Goal: Information Seeking & Learning: Learn about a topic

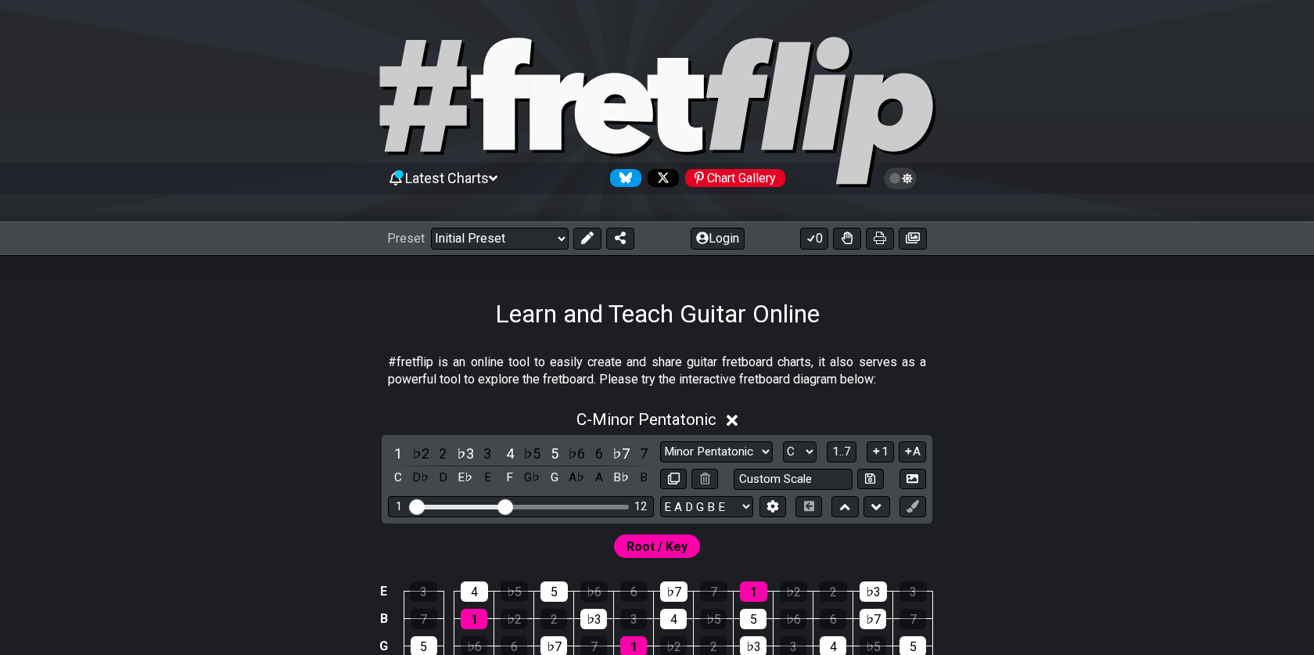
click at [545, 123] on icon at bounding box center [557, 111] width 55 height 77
click at [469, 241] on select "Welcome to #fretflip! Initial Preset Custom Preset Minor Pentatonic Major Penta…" at bounding box center [500, 239] width 138 height 22
click at [431, 228] on select "Welcome to #fretflip! Initial Preset Custom Preset Minor Pentatonic Major Penta…" at bounding box center [500, 239] width 138 height 22
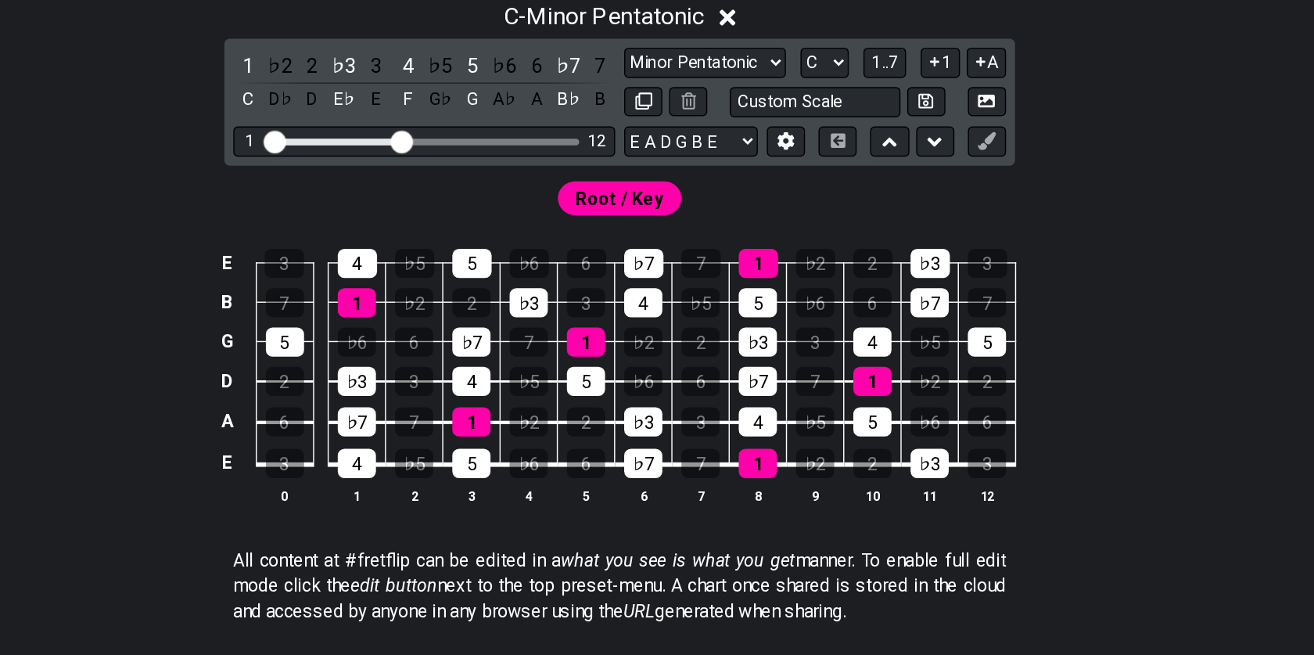
scroll to position [209, 0]
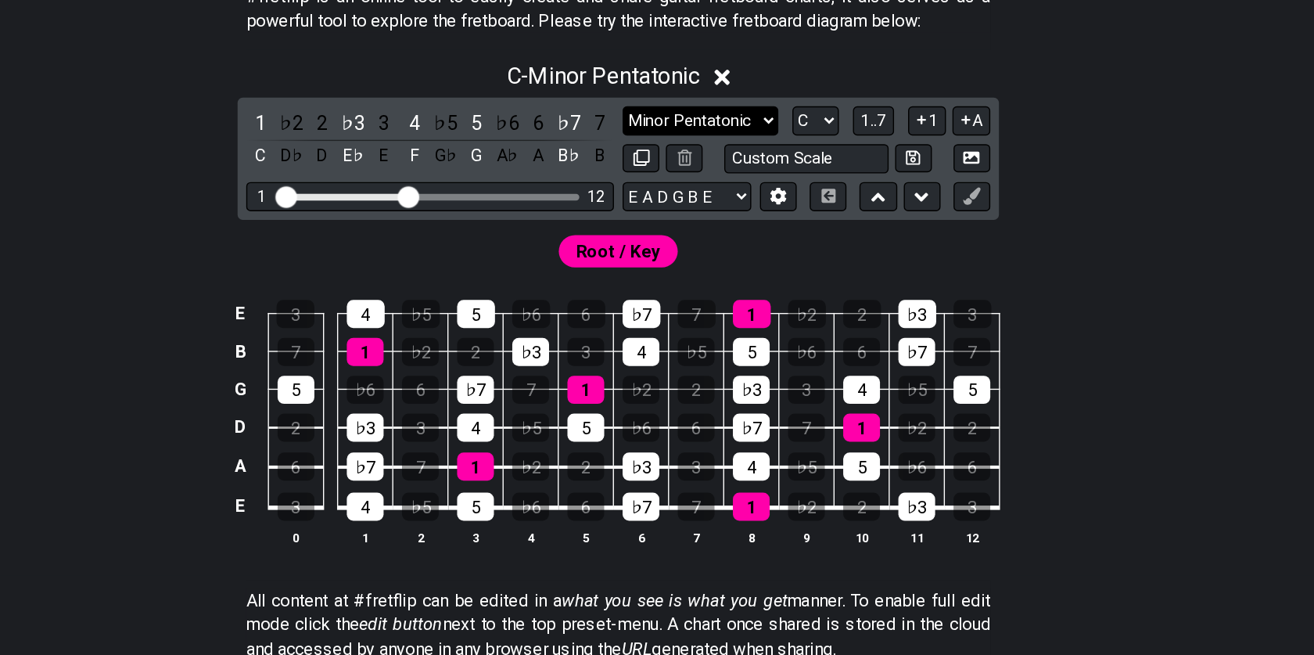
click at [737, 239] on select "Minor Pentatonic Click to edit Minor Pentatonic Major Pentatonic Minor Blues Ma…" at bounding box center [716, 242] width 113 height 21
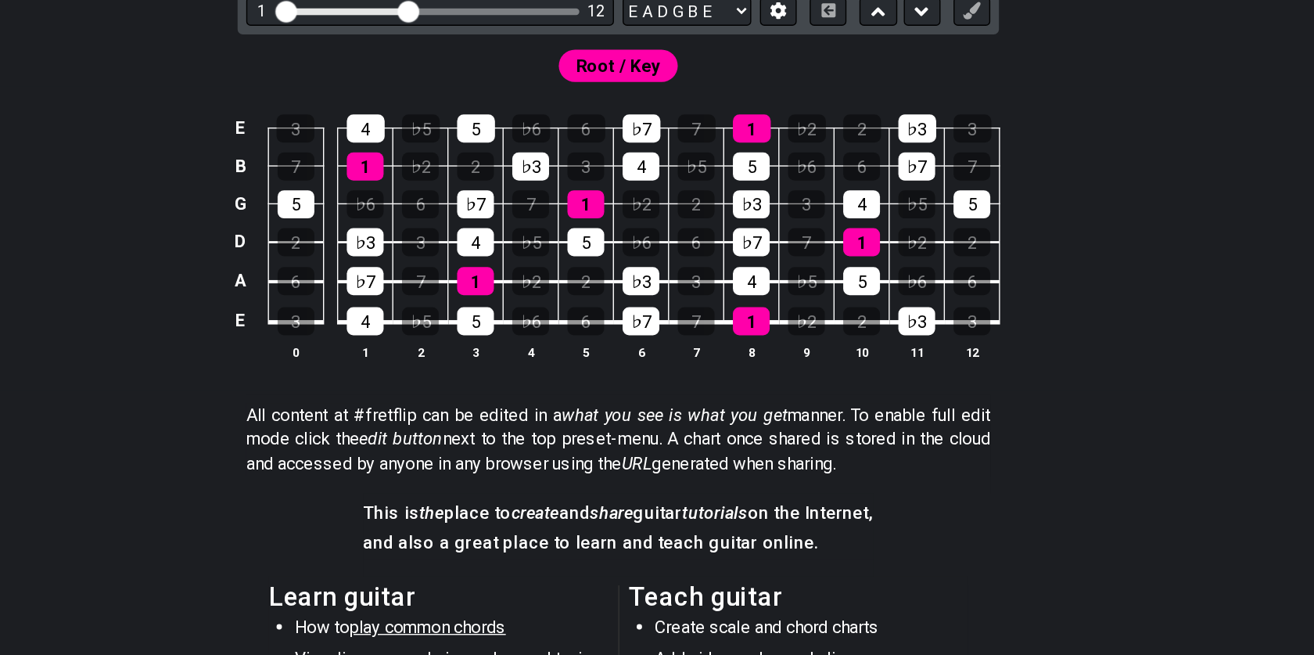
scroll to position [321, 0]
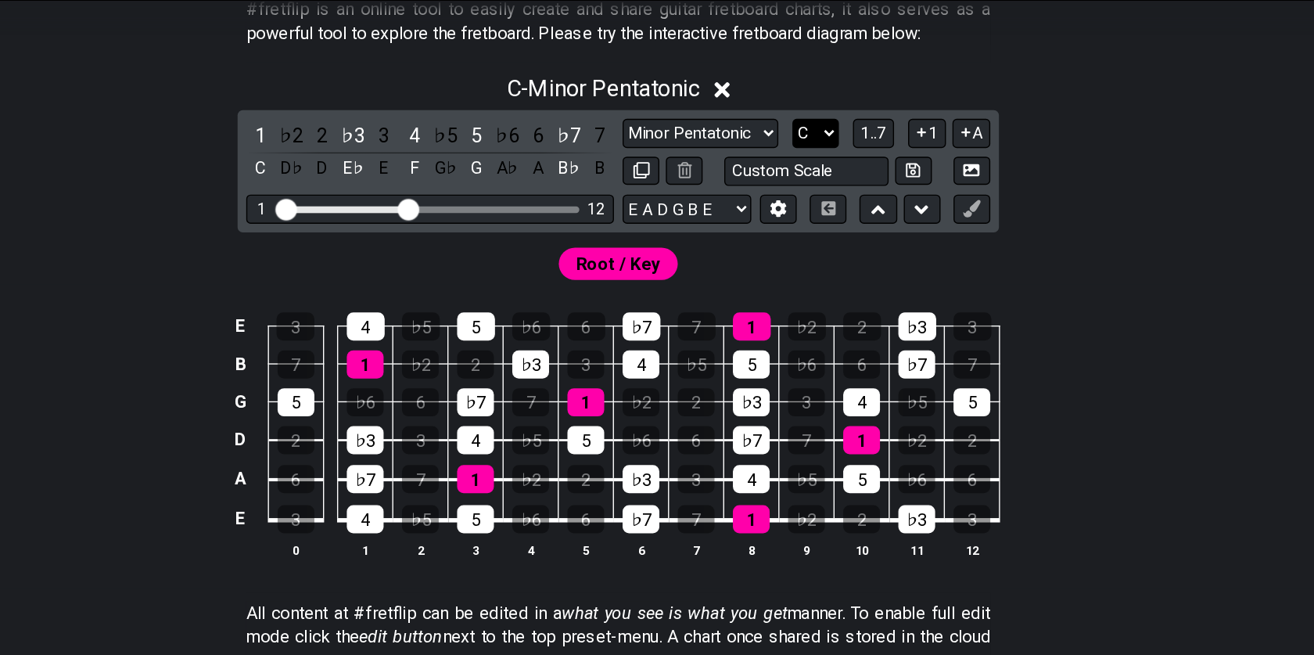
click at [787, 126] on select "A♭ A A♯ B♭ B C C♯ D♭ D D♯ E♭ E F F♯ G♭ G G♯" at bounding box center [800, 130] width 34 height 21
click at [721, 131] on select "Minor Pentatonic Click to edit Minor Pentatonic Major Pentatonic Minor Blues Ma…" at bounding box center [716, 130] width 113 height 21
select select "Major Blues"
click at [660, 120] on select "Minor Pentatonic Click to edit Minor Pentatonic Major Pentatonic Minor Blues Ma…" at bounding box center [716, 130] width 113 height 21
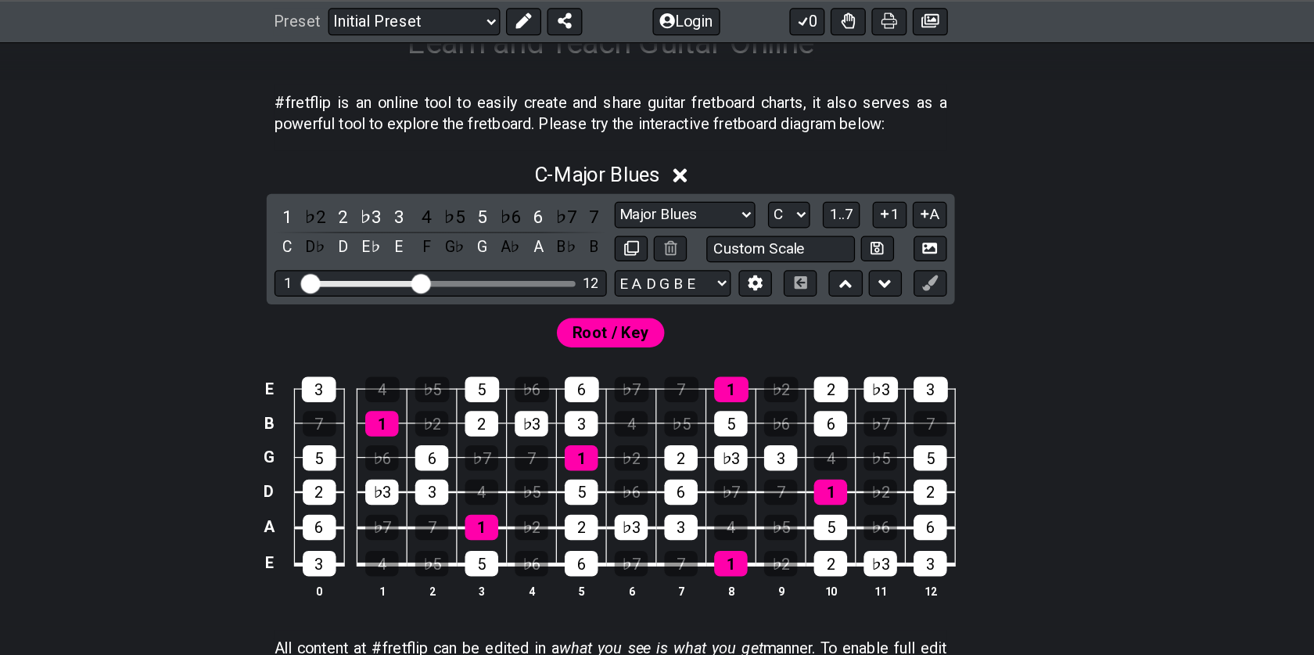
scroll to position [275, 0]
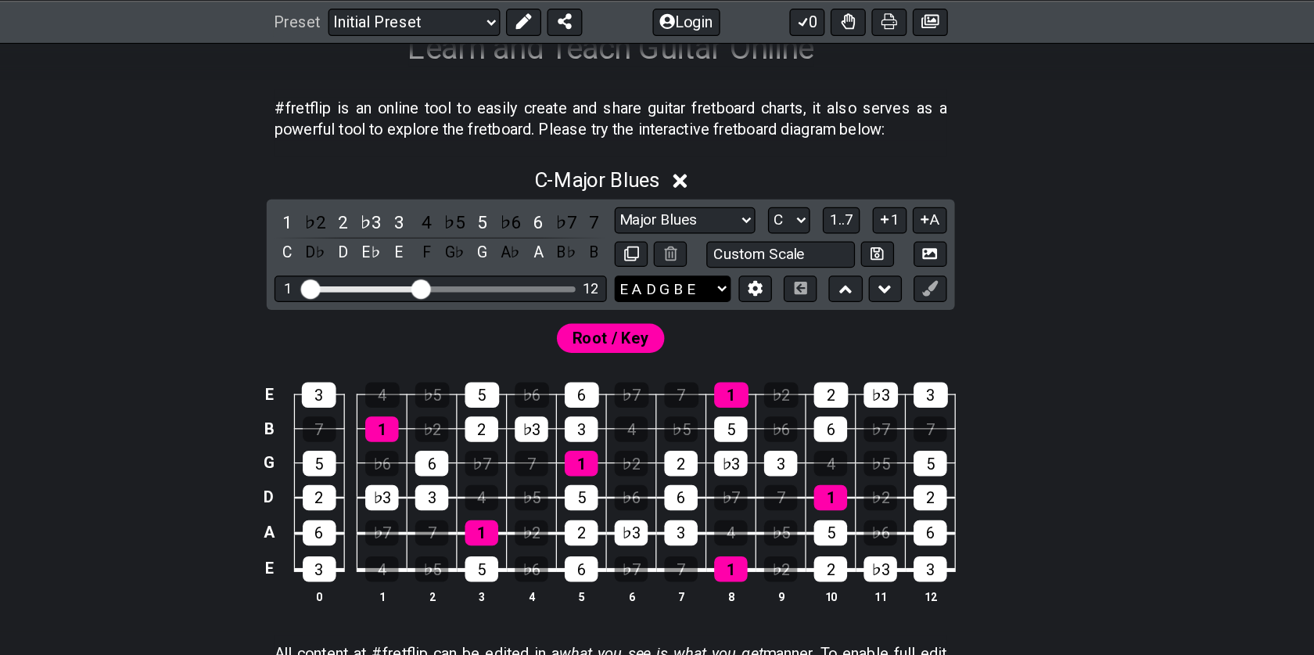
click at [711, 229] on select "E A D G B E E A D G B E E A D G B E B E A D F♯ B A D G C E A D A D G B E E♭ A♭ …" at bounding box center [706, 231] width 93 height 21
click at [660, 221] on select "E A D G B E E A D G B E E A D G B E B E A D F♯ B A D G C E A D A D G B E E♭ A♭ …" at bounding box center [706, 231] width 93 height 21
click at [874, 182] on button "1" at bounding box center [880, 176] width 27 height 21
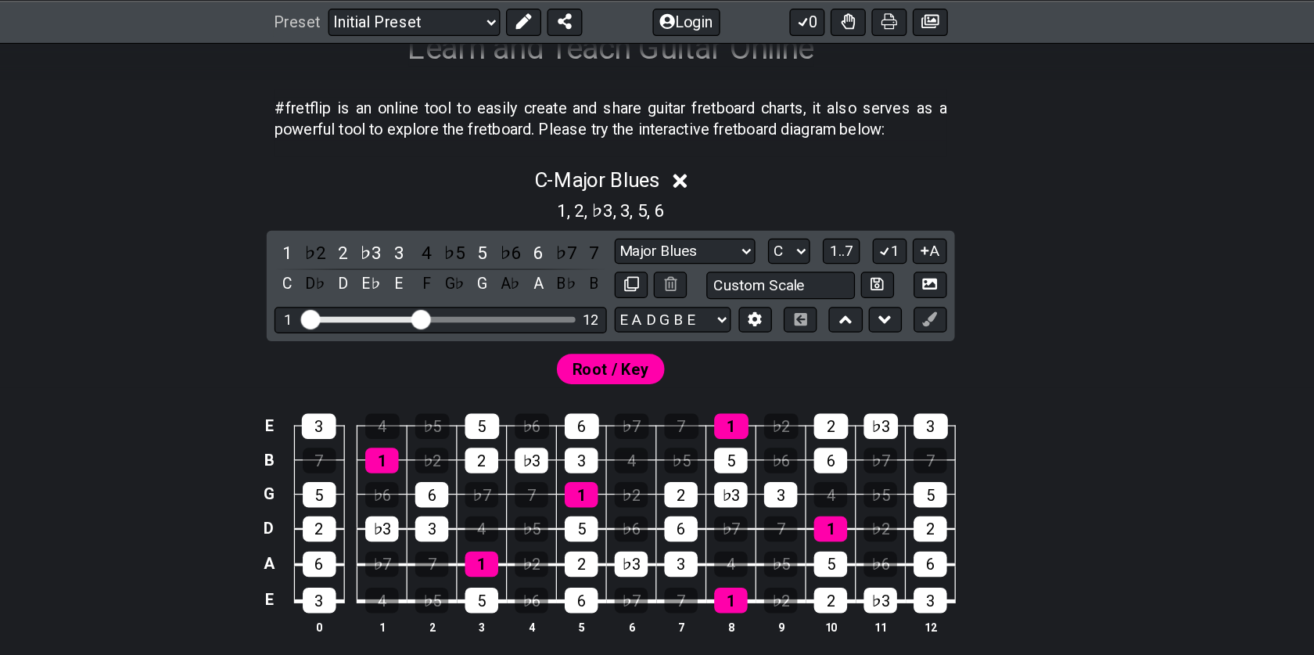
click at [719, 145] on icon at bounding box center [713, 145] width 12 height 16
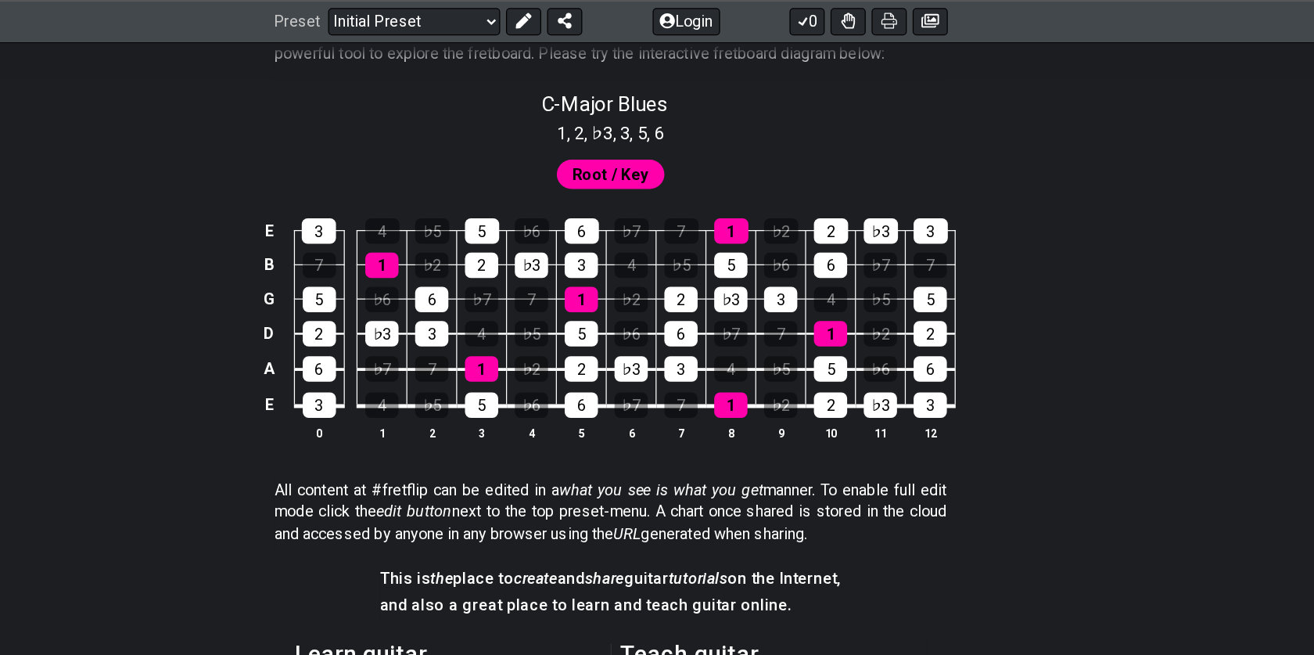
scroll to position [0, 0]
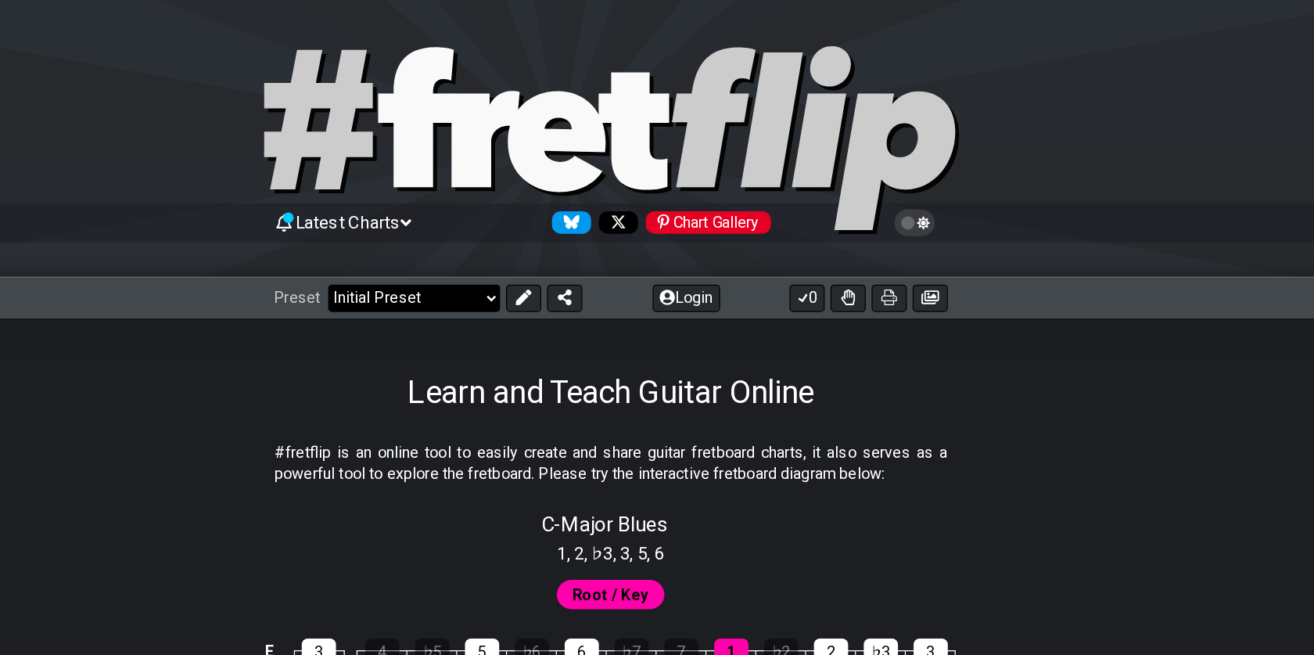
click at [485, 228] on select "Welcome to #fretflip! Initial Preset Custom Preset Minor Pentatonic Major Penta…" at bounding box center [500, 239] width 138 height 22
click at [431, 228] on select "Welcome to #fretflip! Initial Preset Custom Preset Minor Pentatonic Major Penta…" at bounding box center [500, 239] width 138 height 22
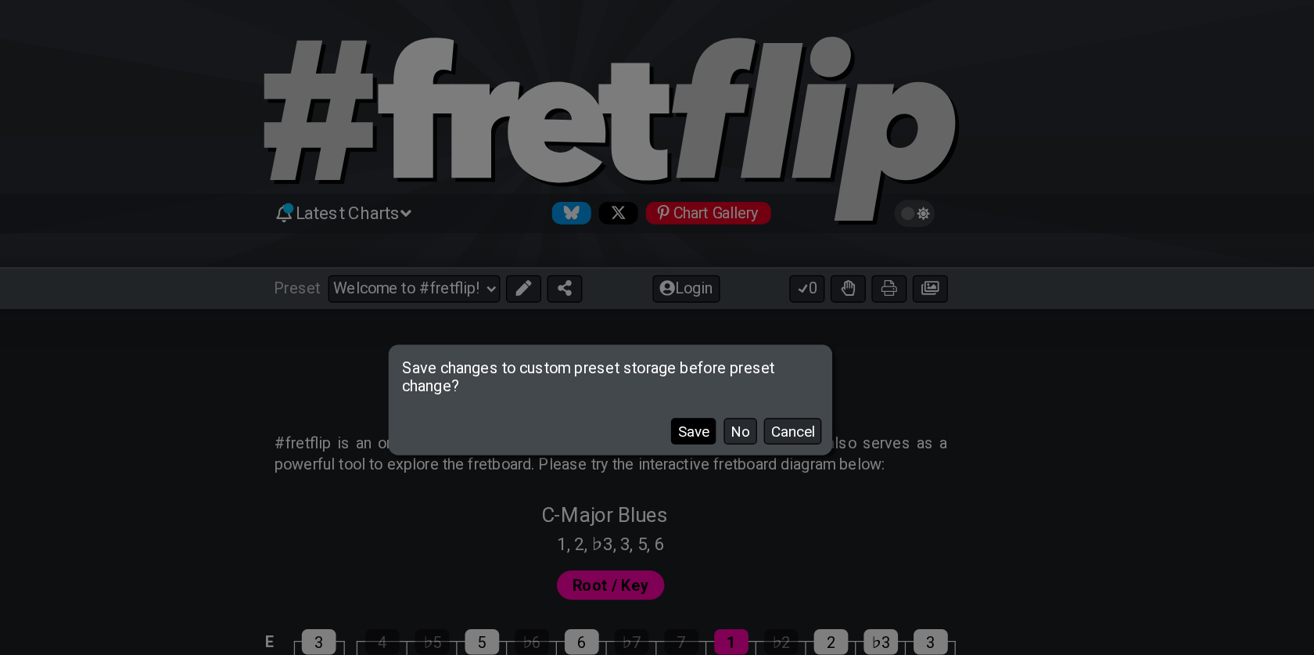
click at [715, 355] on button "Save" at bounding box center [724, 352] width 36 height 21
select select "/minor-pentatonic"
select select "C"
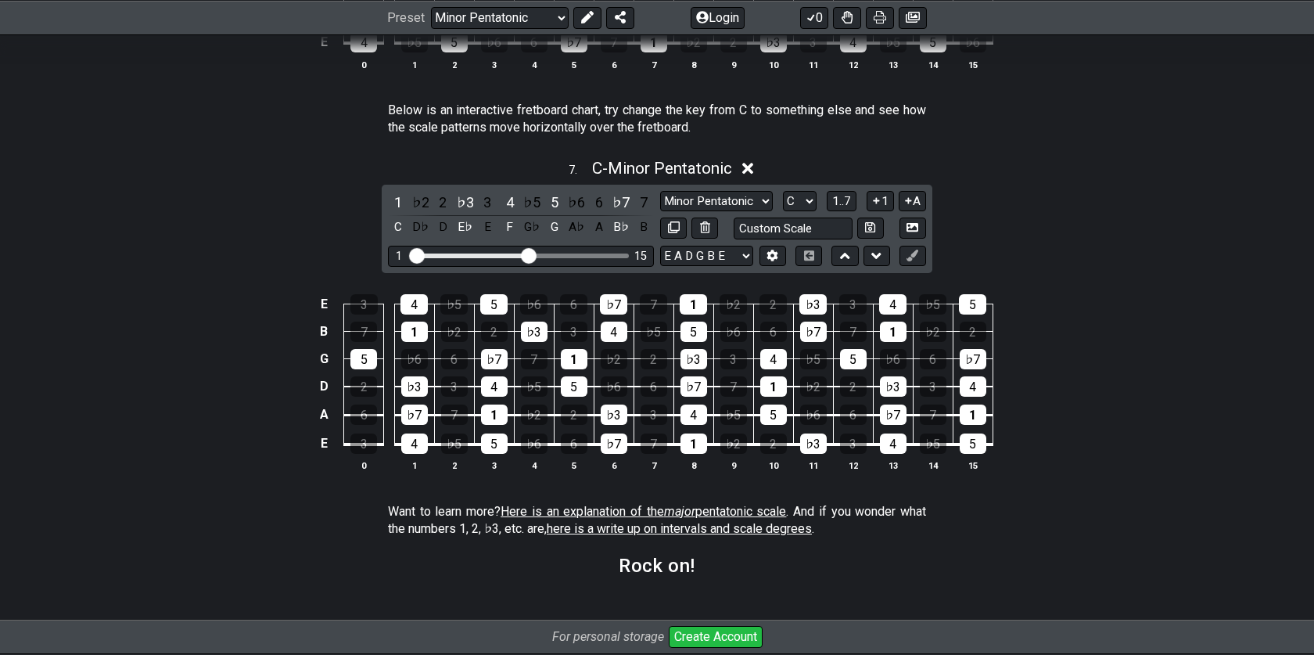
scroll to position [2093, 0]
click at [709, 199] on select "Minor Pentatonic New Scale Minor Pentatonic Major Pentatonic Minor Blues Major …" at bounding box center [716, 202] width 113 height 21
click at [784, 218] on input "text" at bounding box center [793, 228] width 119 height 21
type input "Custom Scale"
click at [738, 186] on div "1 ♭2 2 ♭3 3 4 ♭5 5 ♭6 6 ♭7 7 C D♭ D E♭ E F G♭ G A♭ A B♭ B Minor Pentatonic New …" at bounding box center [657, 229] width 551 height 88
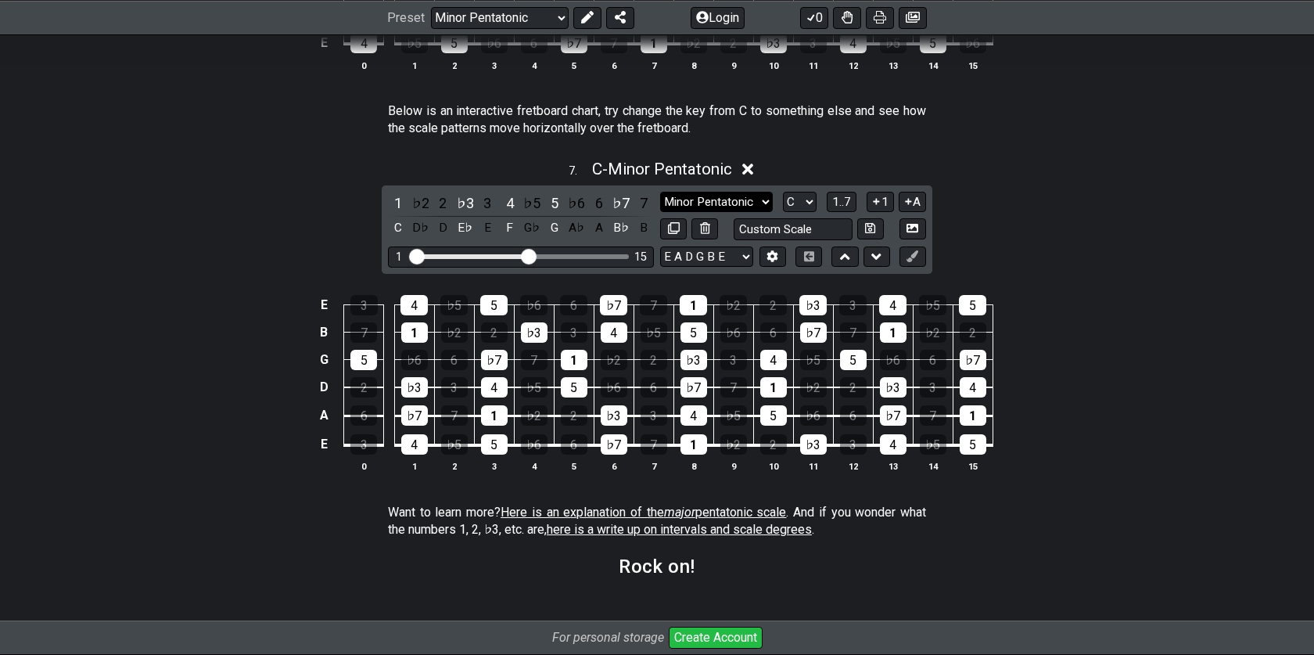
click at [733, 194] on select "Minor Pentatonic New Scale Minor Pentatonic Major Pentatonic Minor Blues Major …" at bounding box center [716, 202] width 113 height 21
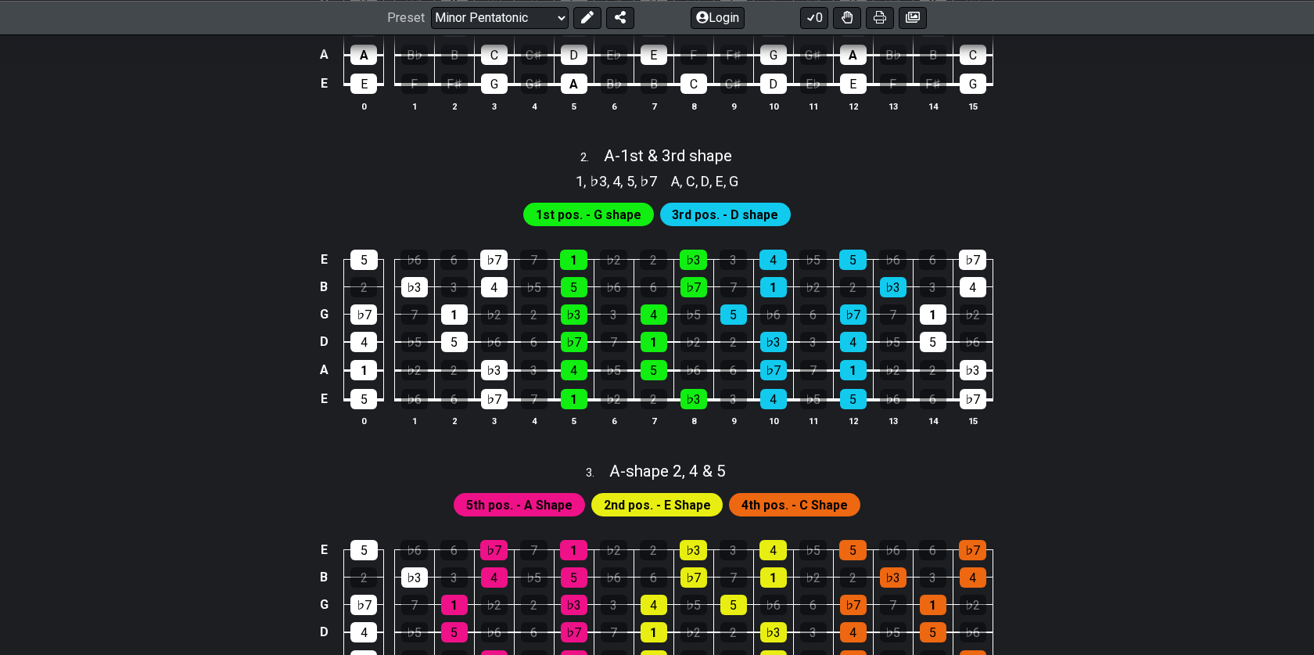
scroll to position [0, 0]
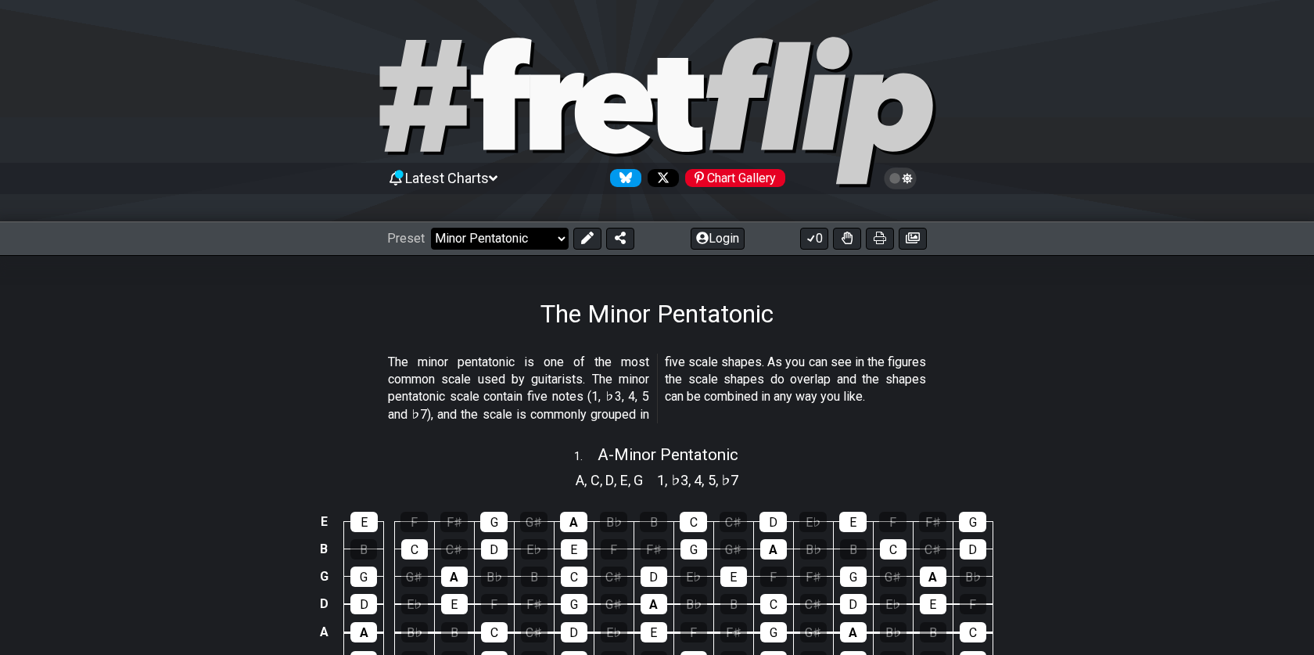
click at [517, 247] on select "Welcome to #fretflip! Initial Preset Learn and Teach Guitar Online Minor Pentat…" at bounding box center [500, 239] width 138 height 22
click at [431, 228] on select "Welcome to #fretflip! Initial Preset Learn and Teach Guitar Online Minor Pentat…" at bounding box center [500, 239] width 138 height 22
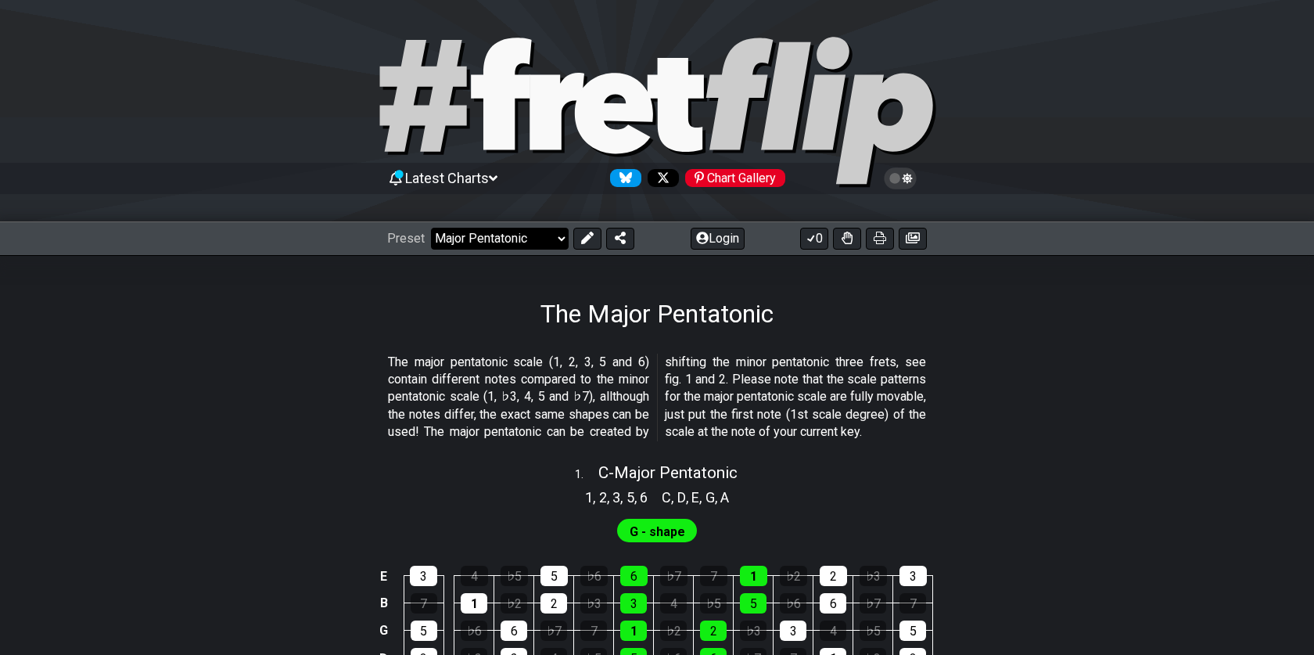
click at [478, 245] on select "Welcome to #fretflip! Initial Preset Learn and Teach Guitar Online Minor Pentat…" at bounding box center [500, 239] width 138 height 22
click at [431, 228] on select "Welcome to #fretflip! Initial Preset Learn and Teach Guitar Online Minor Pentat…" at bounding box center [500, 239] width 138 height 22
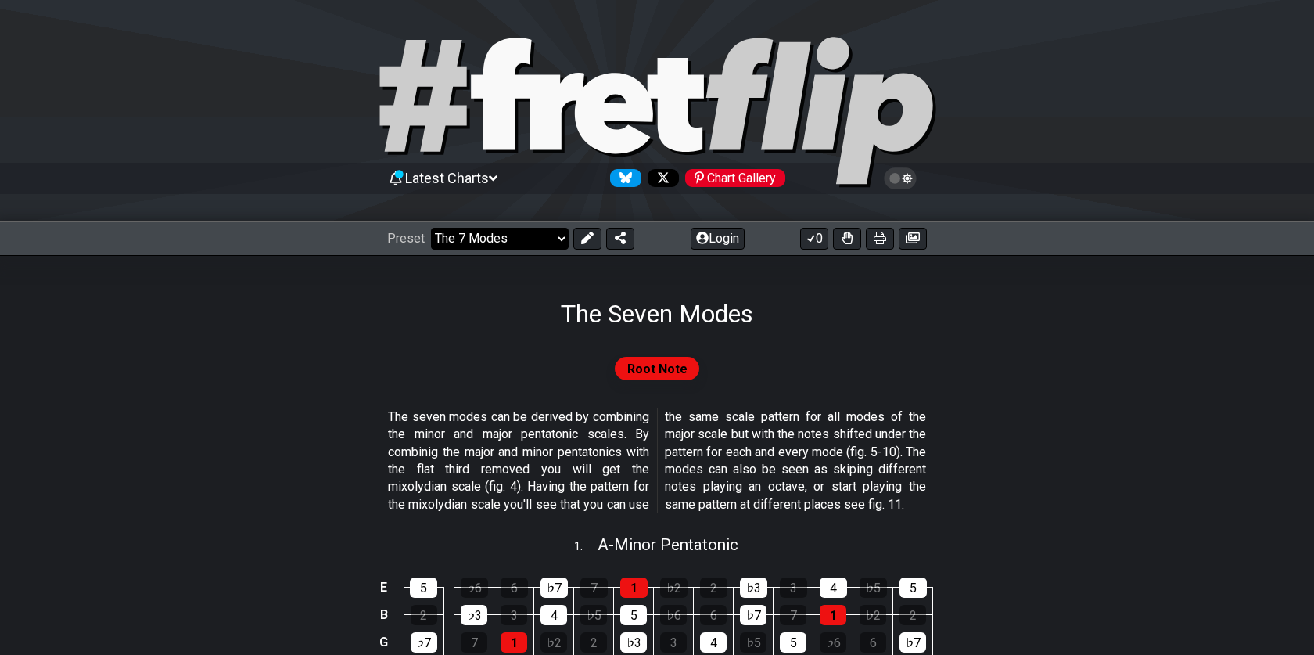
click at [449, 245] on select "Welcome to #fretflip! Initial Preset Learn and Teach Guitar Online Minor Pentat…" at bounding box center [500, 239] width 138 height 22
click at [431, 228] on select "Welcome to #fretflip! Initial Preset Learn and Teach Guitar Online Minor Pentat…" at bounding box center [500, 239] width 138 height 22
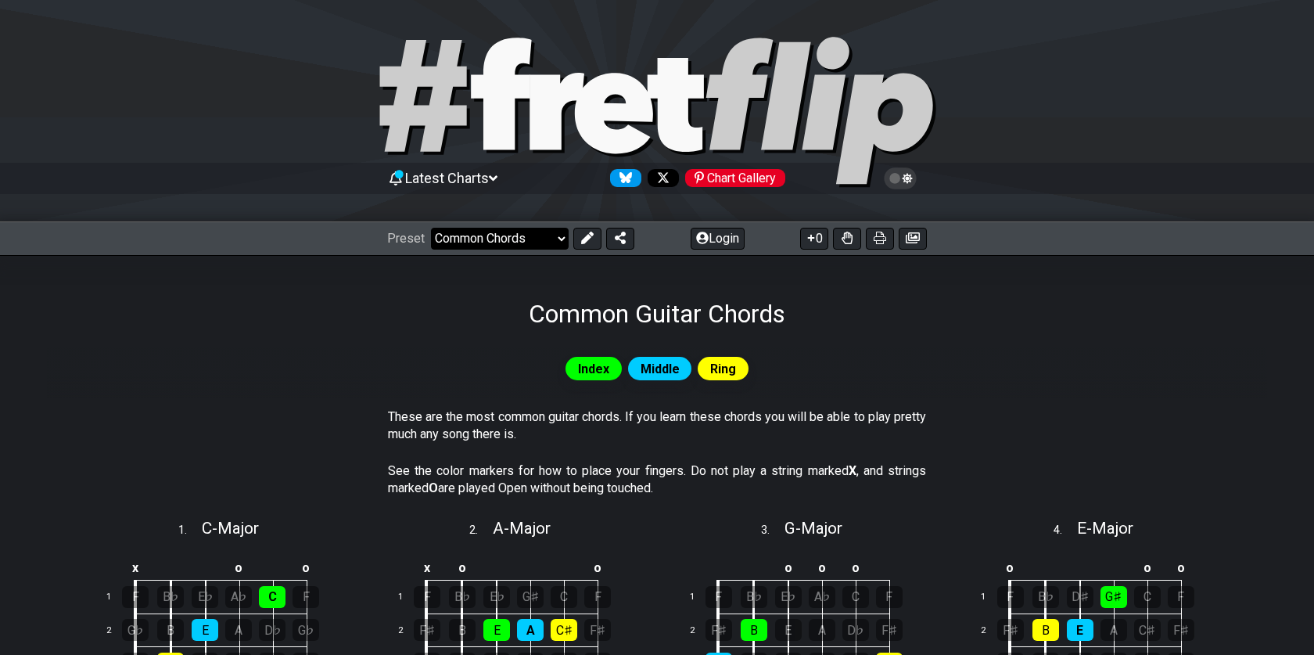
click at [472, 240] on select "Welcome to #fretflip! Initial Preset Learn and Teach Guitar Online Minor Pentat…" at bounding box center [500, 239] width 138 height 22
click at [431, 228] on select "Welcome to #fretflip! Initial Preset Learn and Teach Guitar Online Minor Pentat…" at bounding box center [500, 239] width 138 height 22
select select "/power-chords"
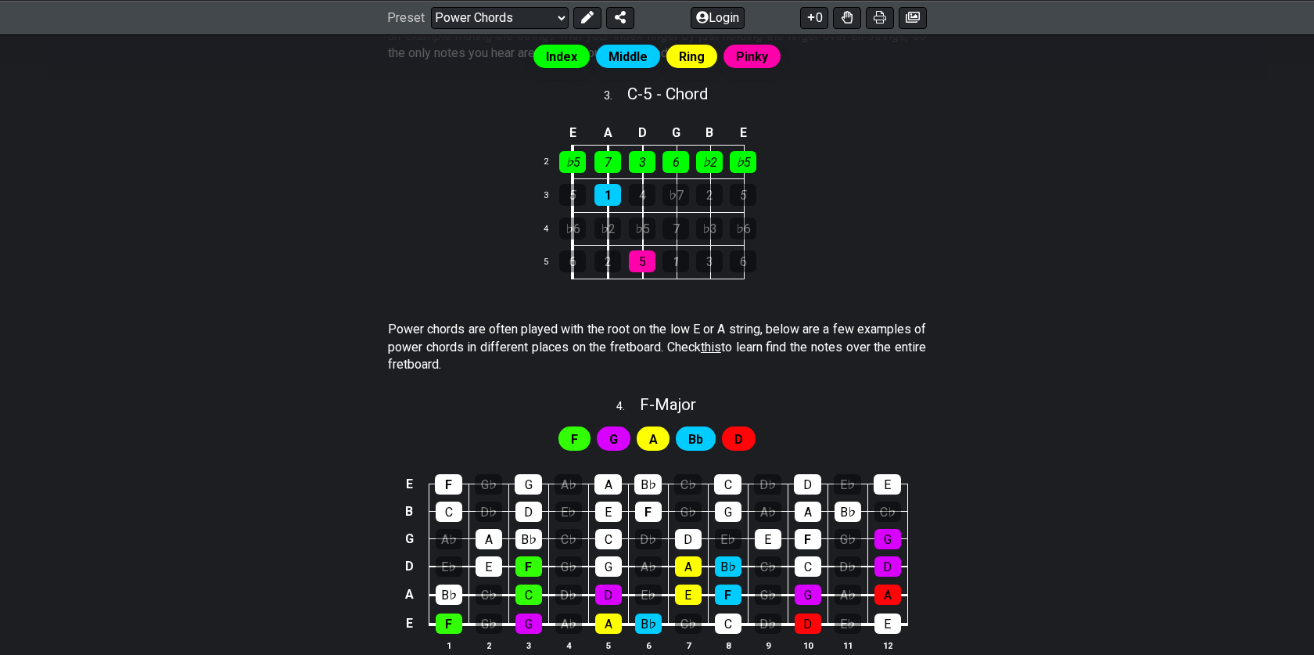
scroll to position [829, 0]
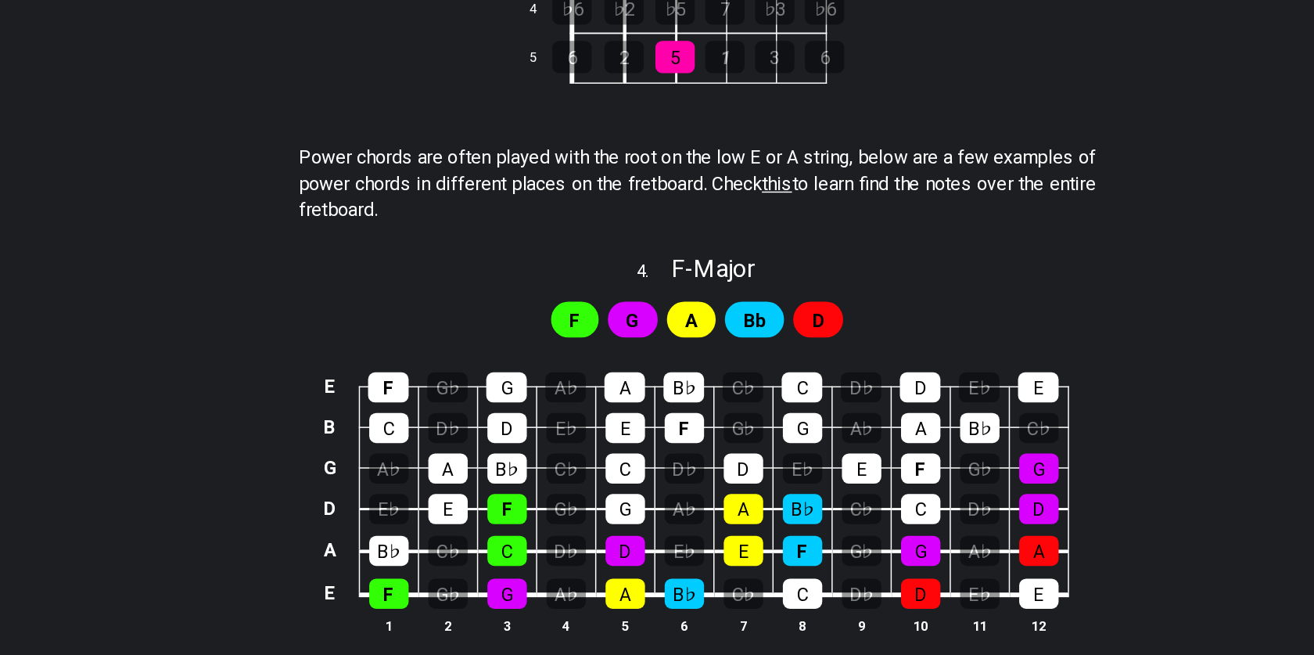
click at [615, 360] on span "G" at bounding box center [613, 358] width 9 height 23
click at [663, 325] on span "F - Major" at bounding box center [668, 324] width 56 height 19
select select "F"
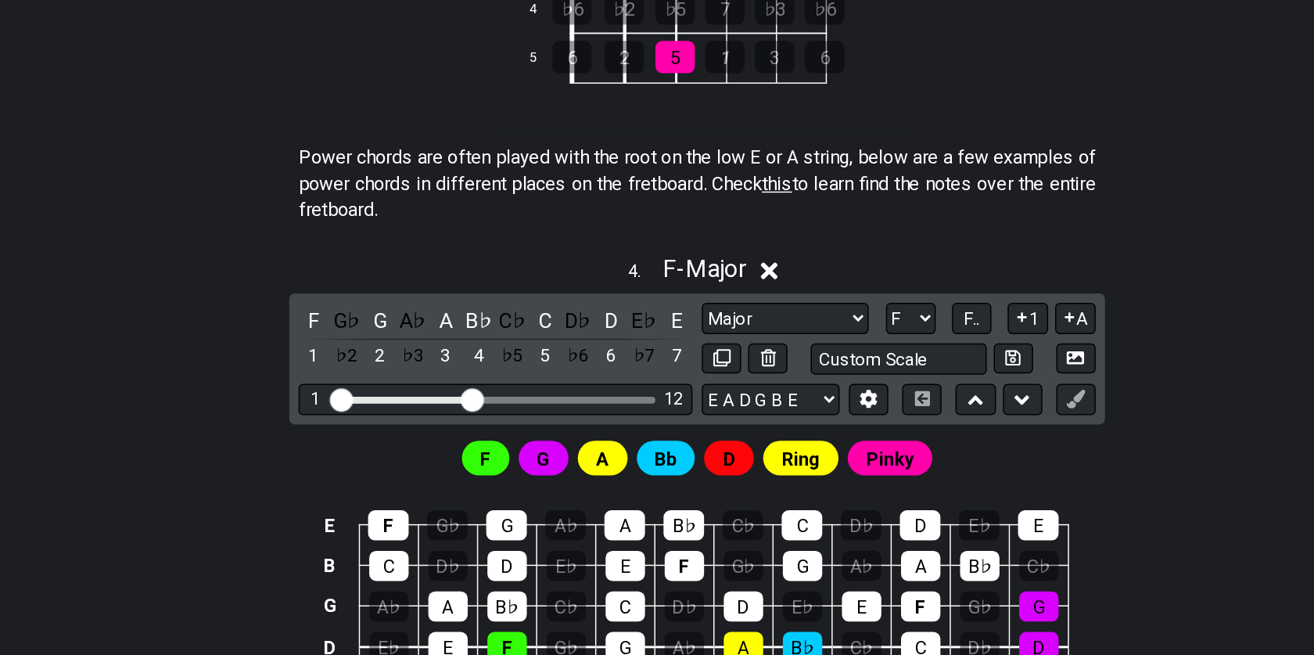
click at [712, 322] on icon at bounding box center [706, 325] width 12 height 16
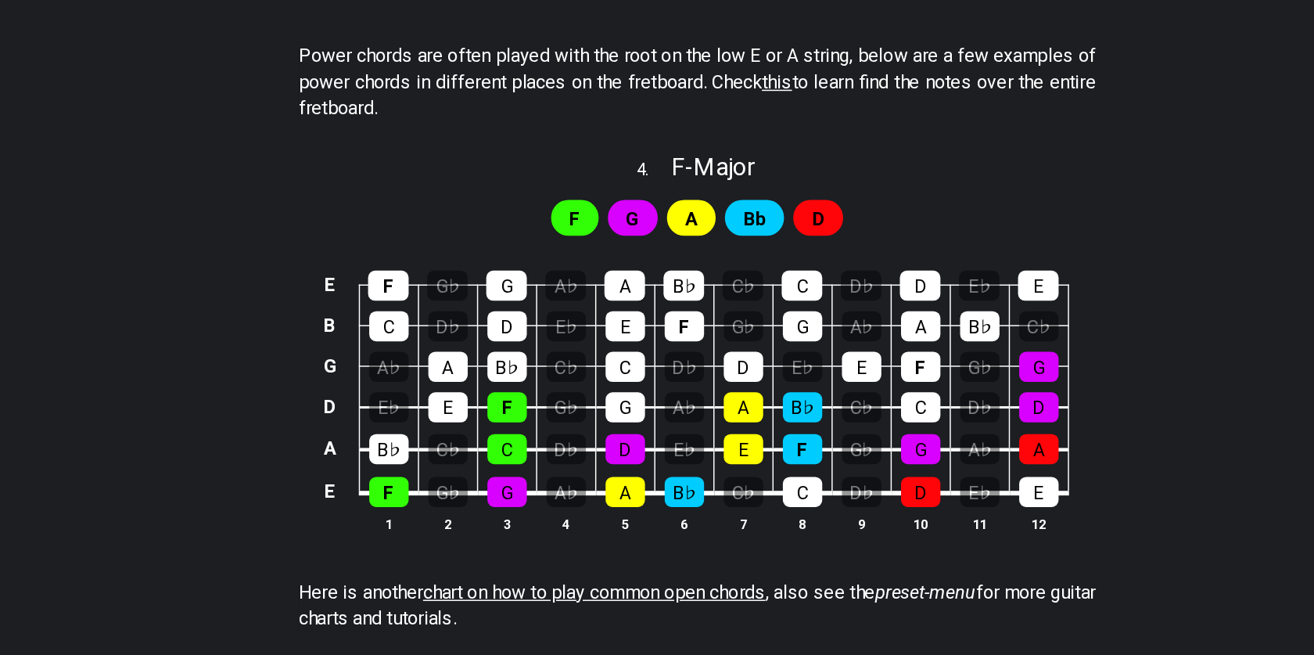
click at [721, 269] on span "this" at bounding box center [711, 266] width 20 height 15
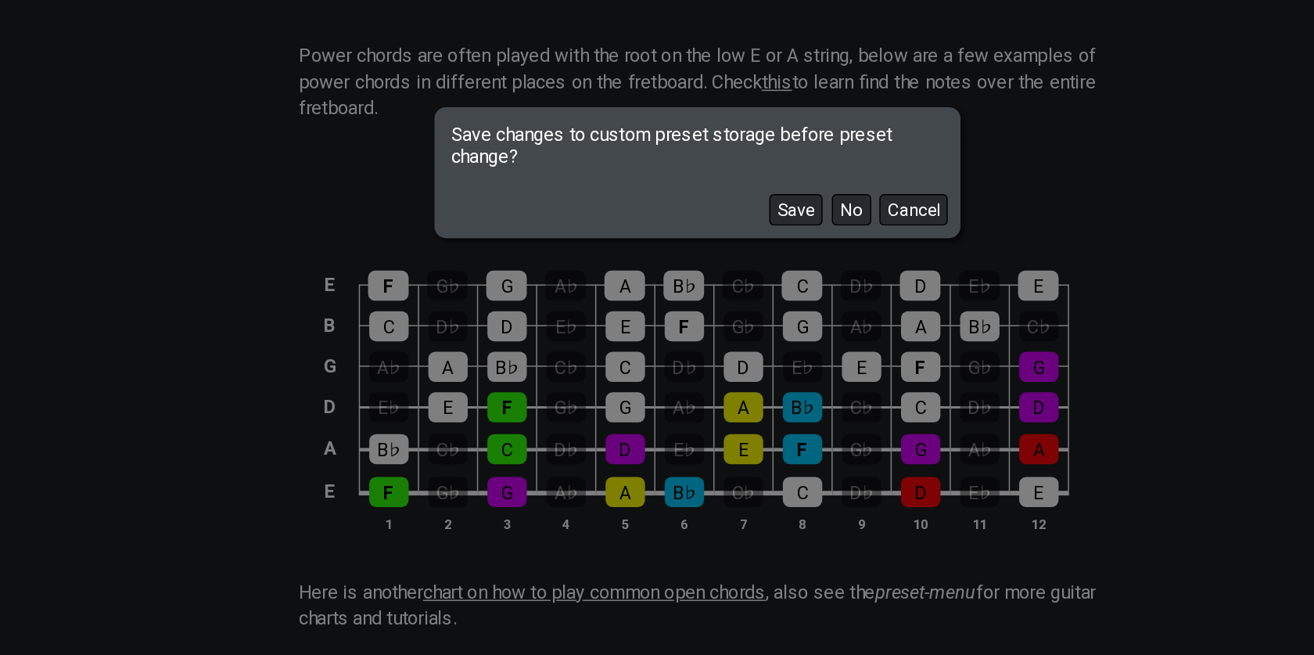
click at [786, 356] on button "Cancel" at bounding box center [803, 352] width 46 height 21
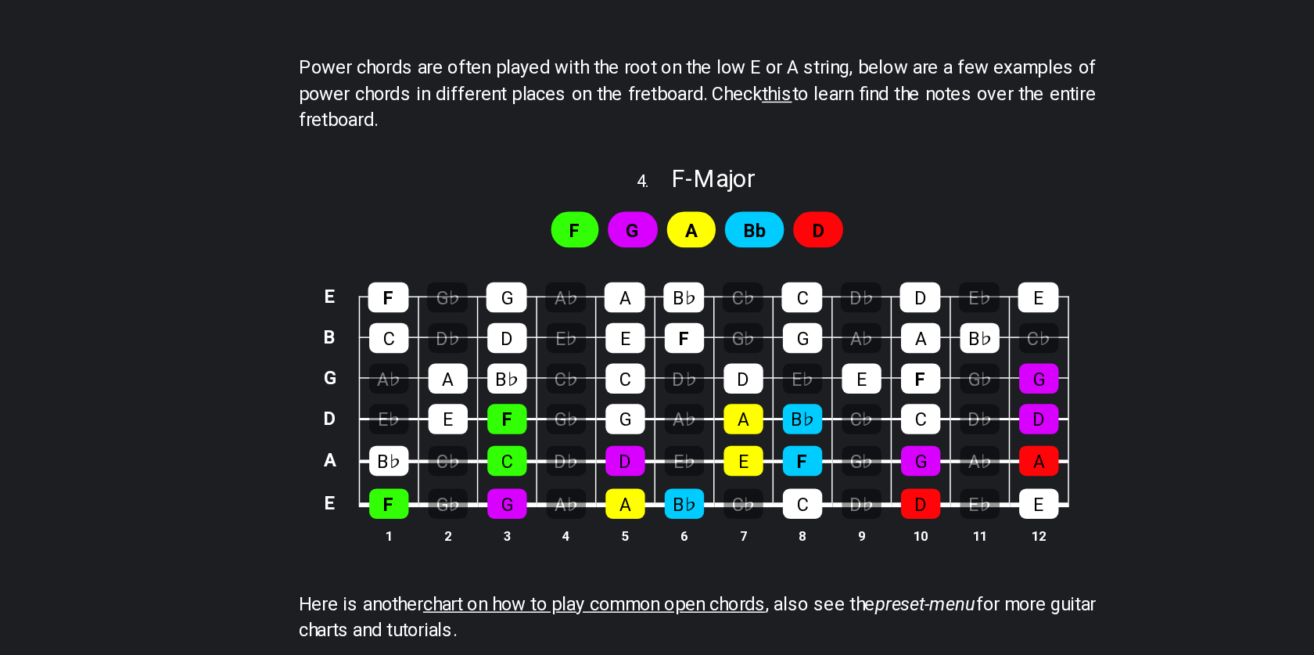
scroll to position [1004, 0]
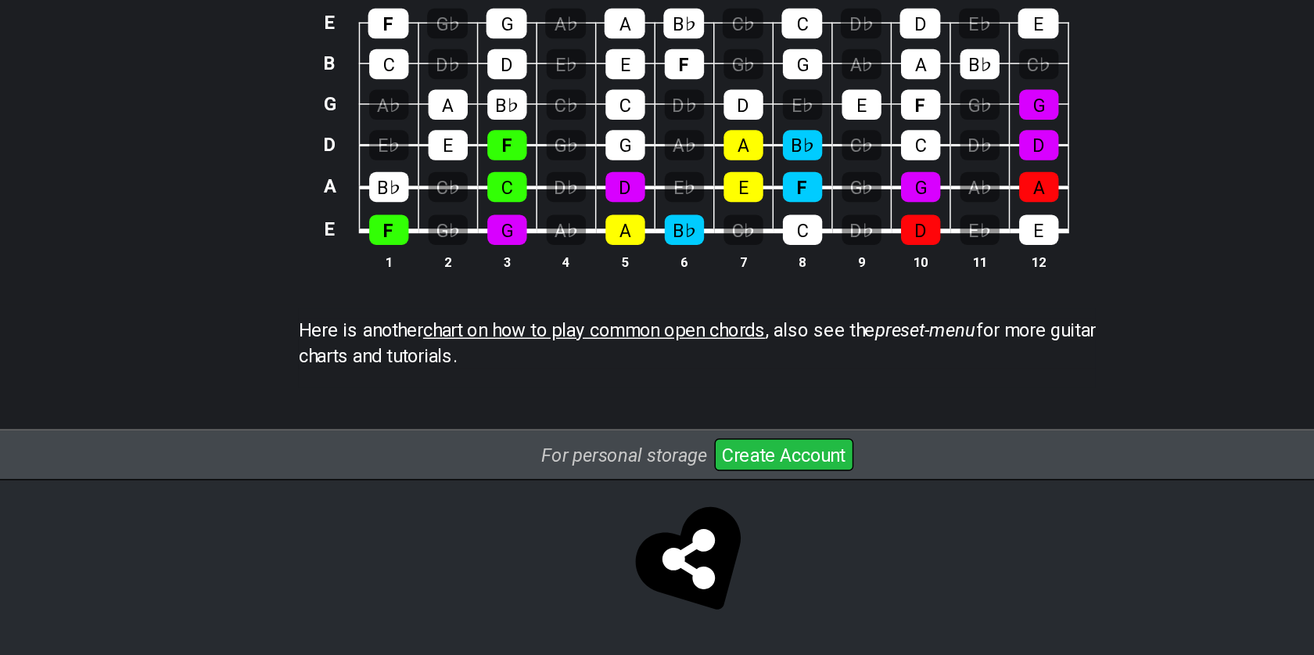
click at [685, 428] on span "chart on how to play common open chords" at bounding box center [588, 435] width 232 height 15
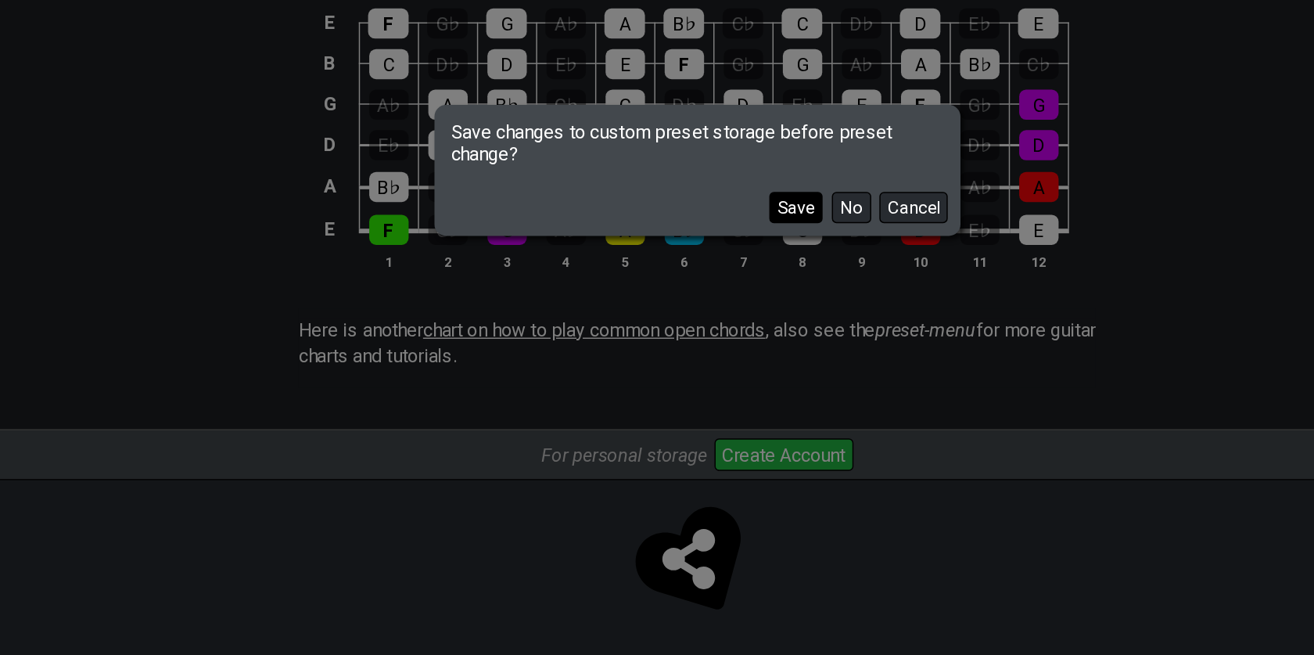
click at [727, 361] on button "Save" at bounding box center [724, 352] width 36 height 21
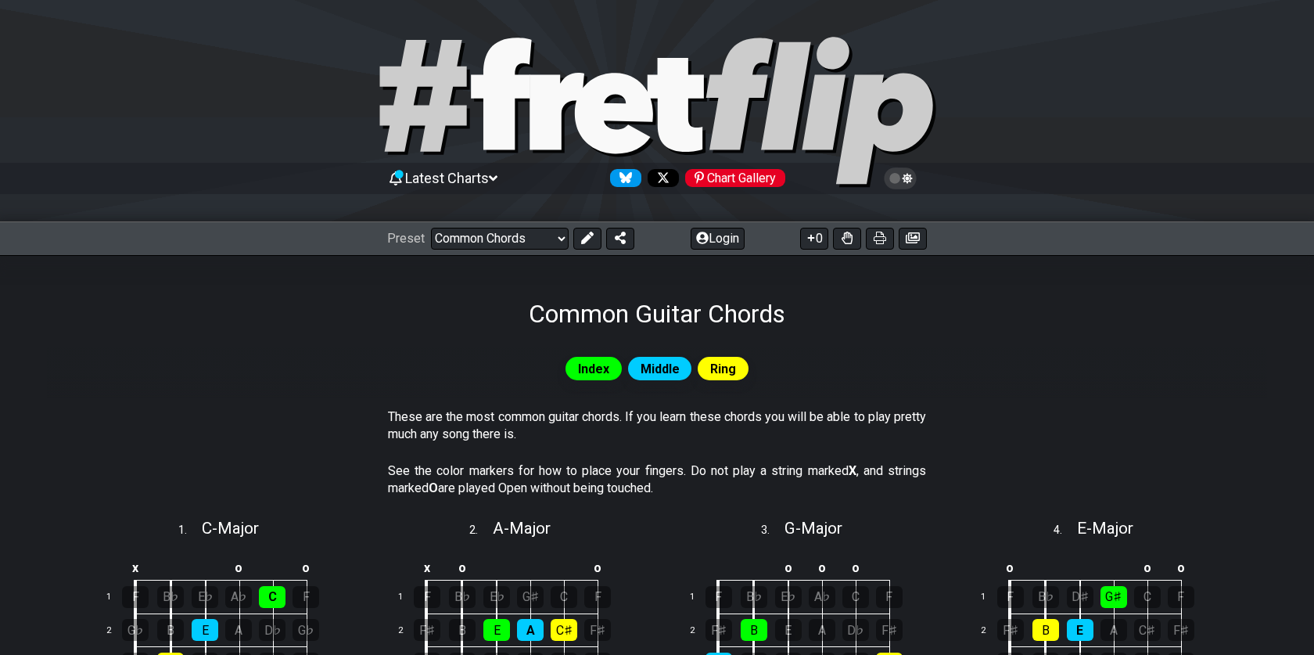
click at [494, 222] on div "Preset Welcome to #fretflip! Initial Preset Power Chords Minor Pentatonic Major…" at bounding box center [657, 238] width 1314 height 34
click at [488, 243] on select "Welcome to #fretflip! Initial Preset Power Chords Minor Pentatonic Major Pentat…" at bounding box center [500, 239] width 138 height 22
click at [431, 228] on select "Welcome to #fretflip! Initial Preset Power Chords Minor Pentatonic Major Pentat…" at bounding box center [500, 239] width 138 height 22
select select "/movable-7th-chords"
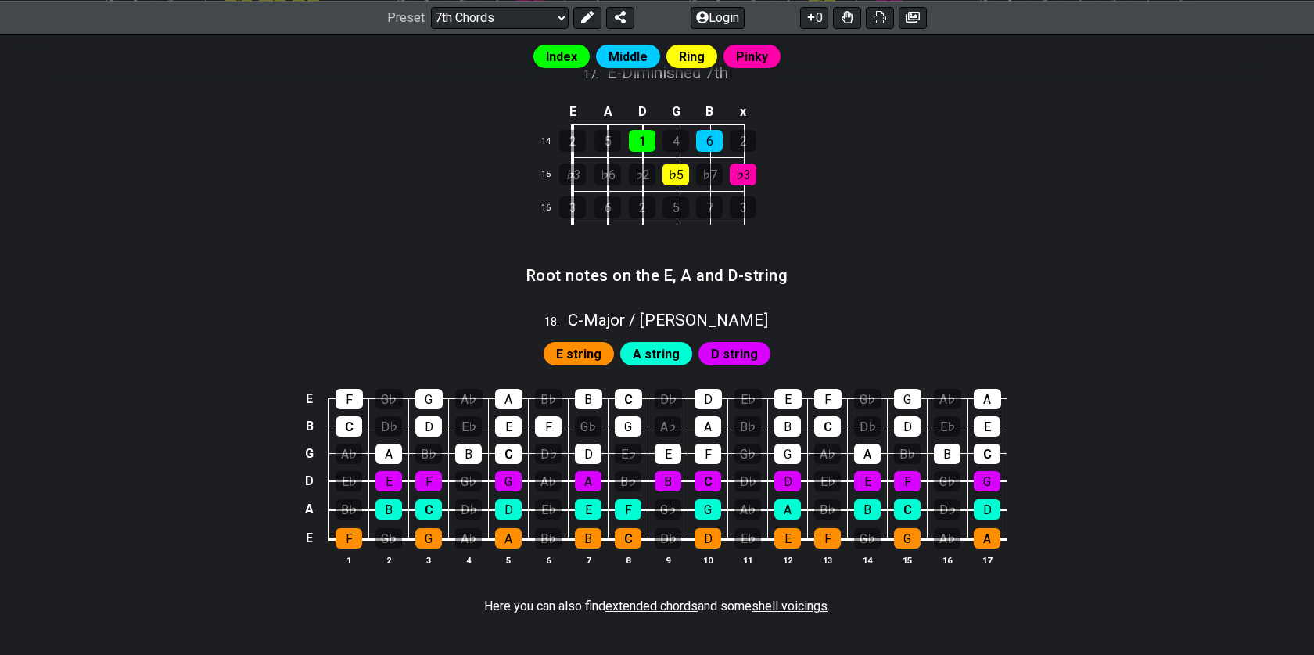
scroll to position [1903, 0]
